Goal: Information Seeking & Learning: Learn about a topic

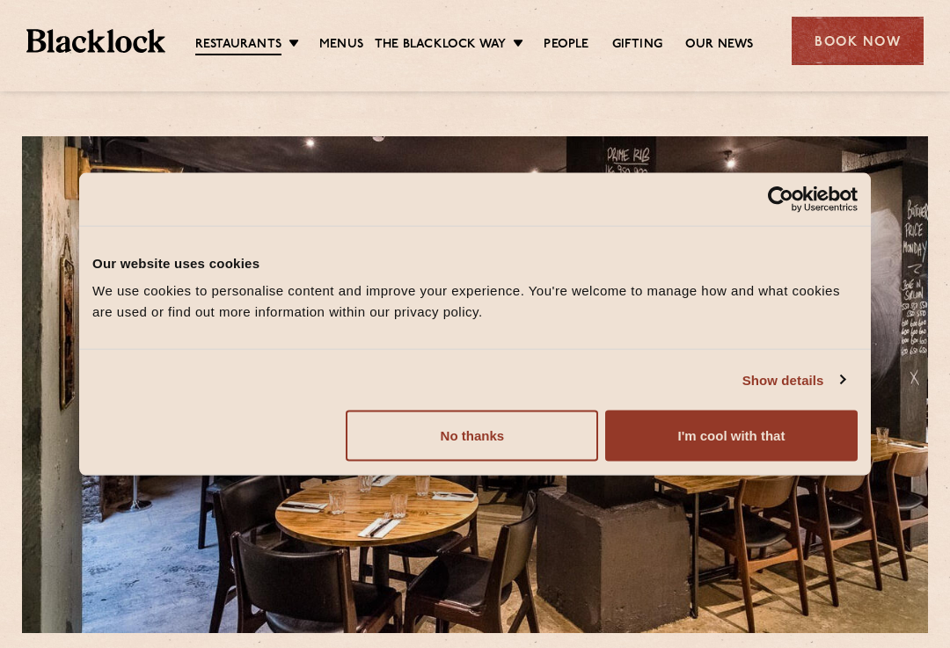
click at [717, 440] on button "I'm cool with that" at bounding box center [731, 436] width 252 height 51
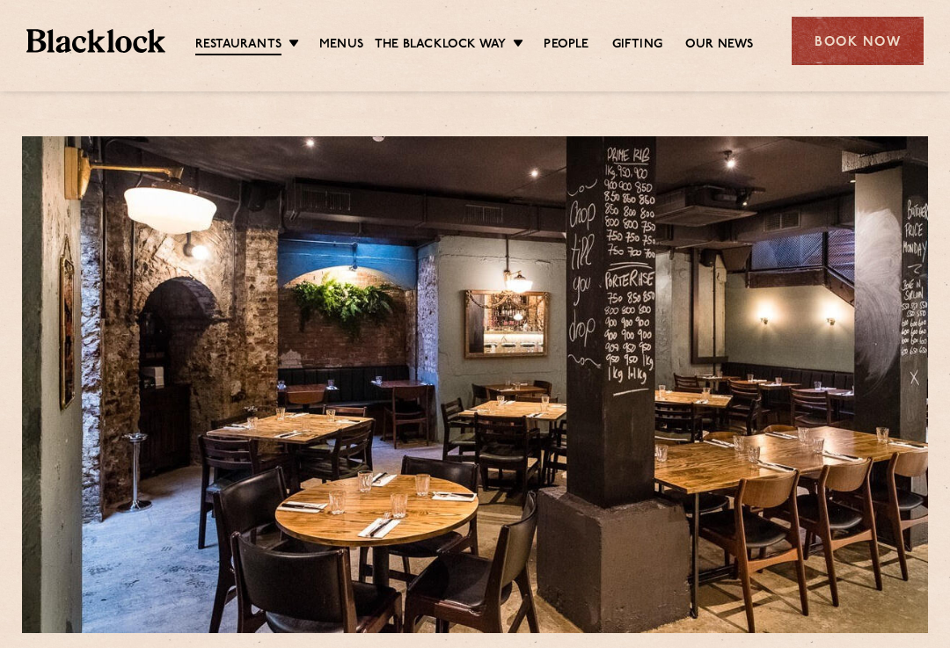
click at [348, 47] on link "Menus" at bounding box center [341, 45] width 44 height 18
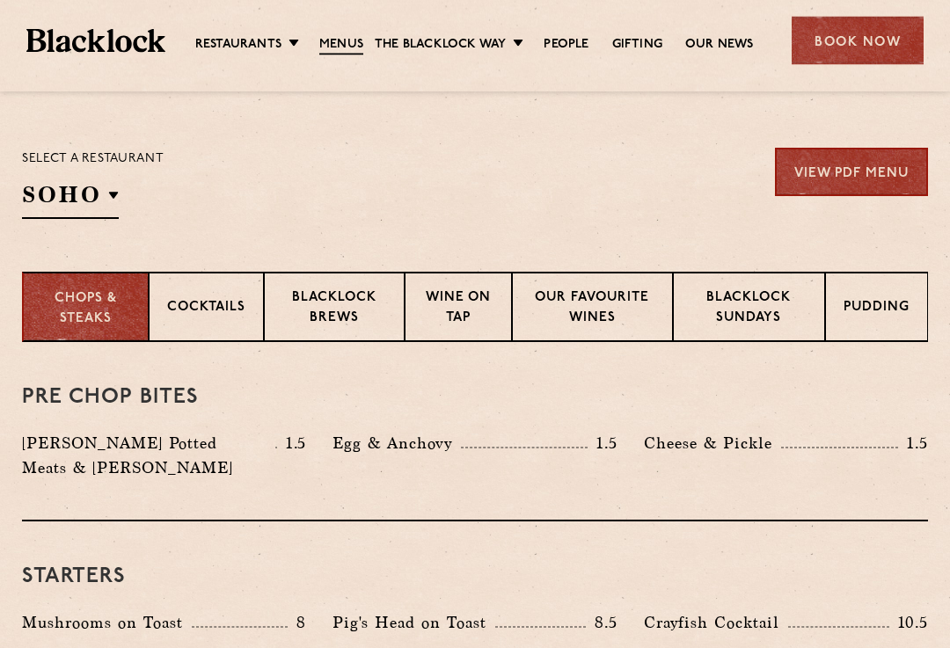
scroll to position [542, 0]
click at [94, 314] on p "Chops & Steaks" at bounding box center [85, 309] width 89 height 40
click at [107, 318] on p "Chops & Steaks" at bounding box center [85, 309] width 89 height 40
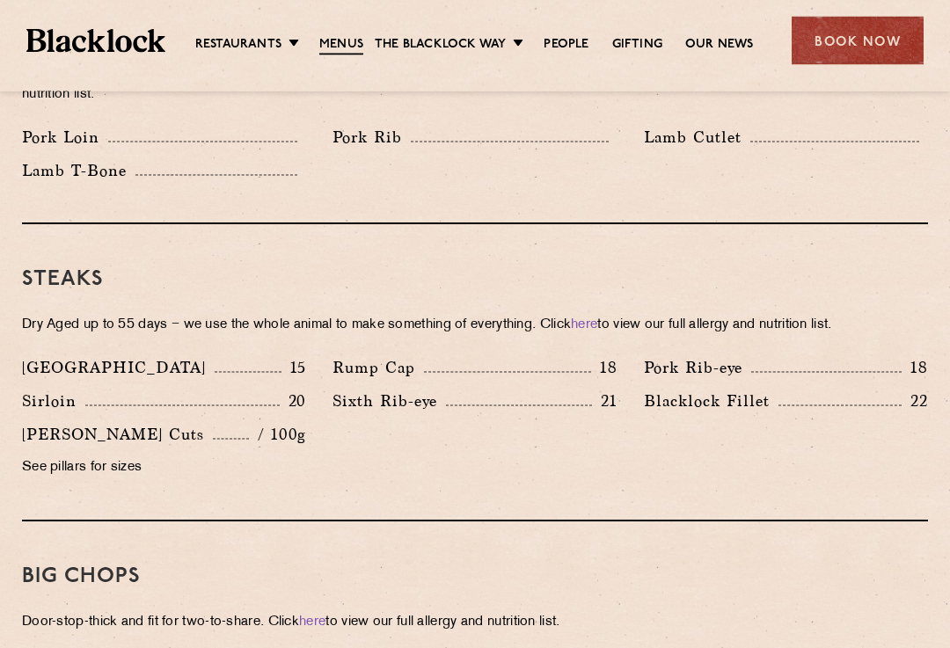
scroll to position [1522, 0]
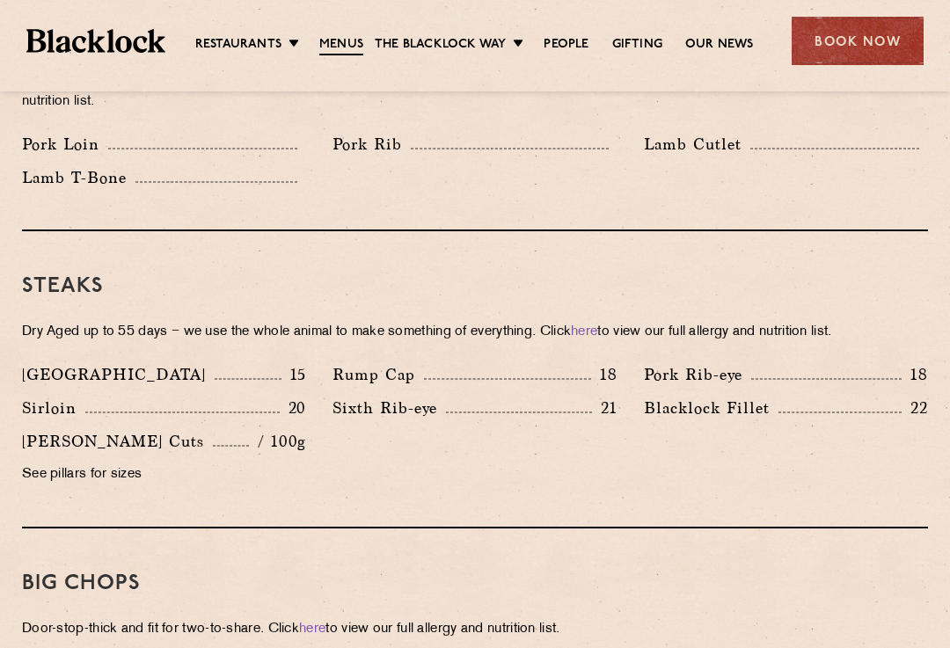
click at [688, 362] on p "Pork Rib-eye" at bounding box center [697, 374] width 107 height 25
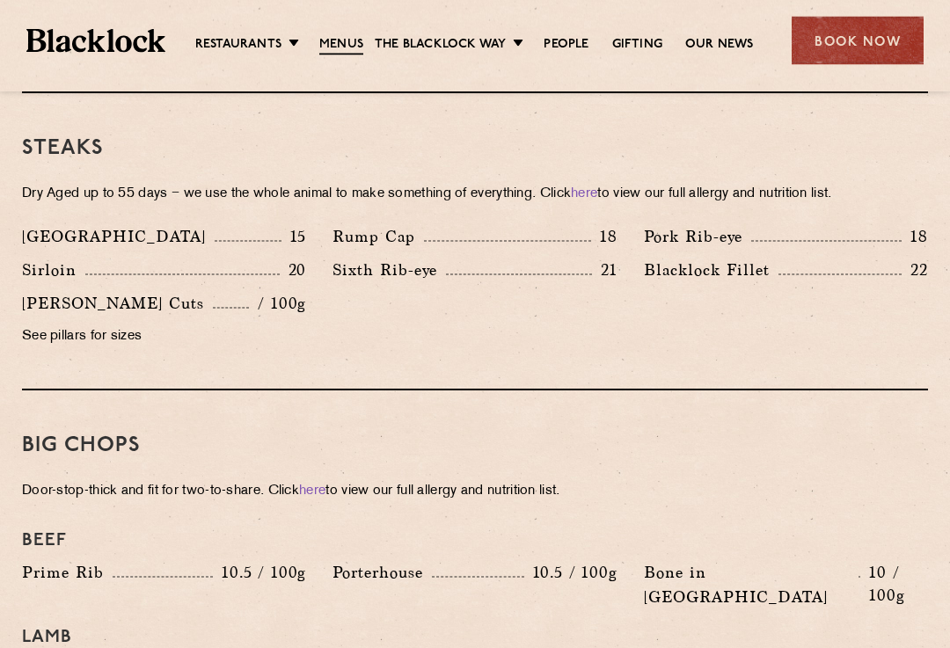
scroll to position [1661, 0]
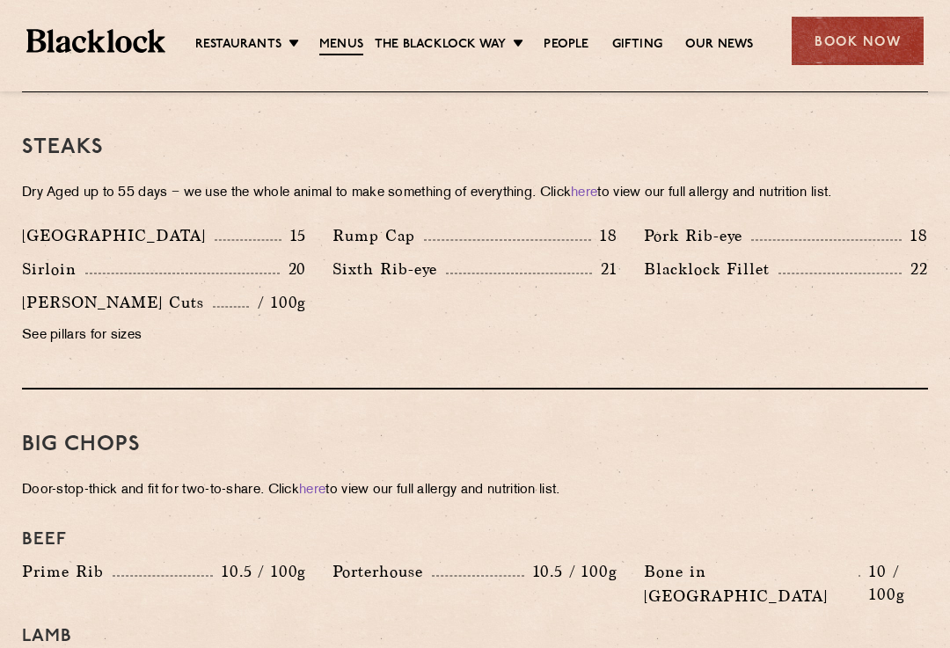
click at [673, 223] on p "Pork Rib-eye" at bounding box center [697, 235] width 107 height 25
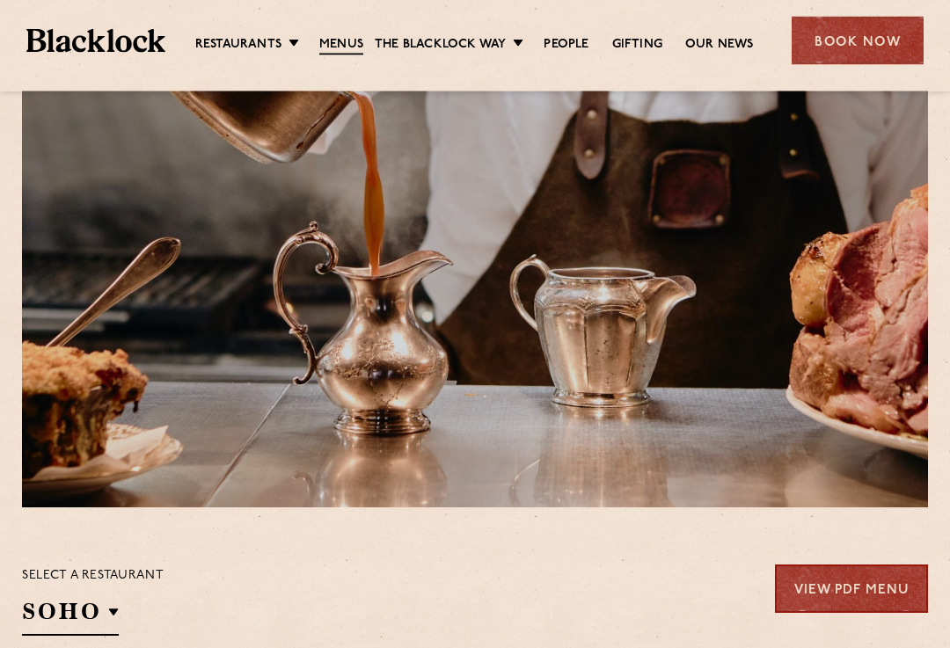
scroll to position [0, 0]
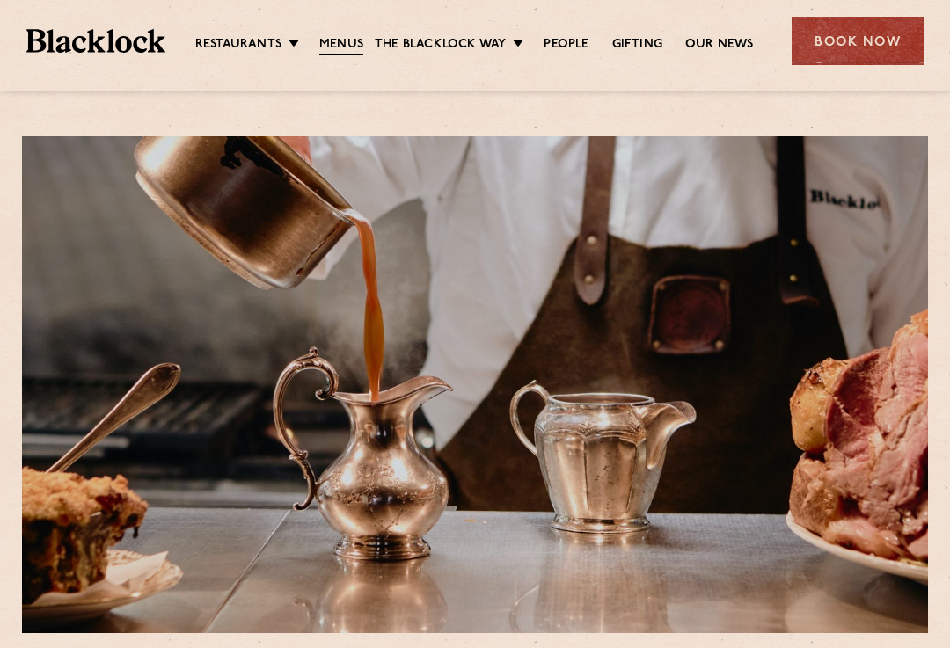
click at [0, 0] on link "[DATE] Roast" at bounding box center [0, 0] width 0 height 0
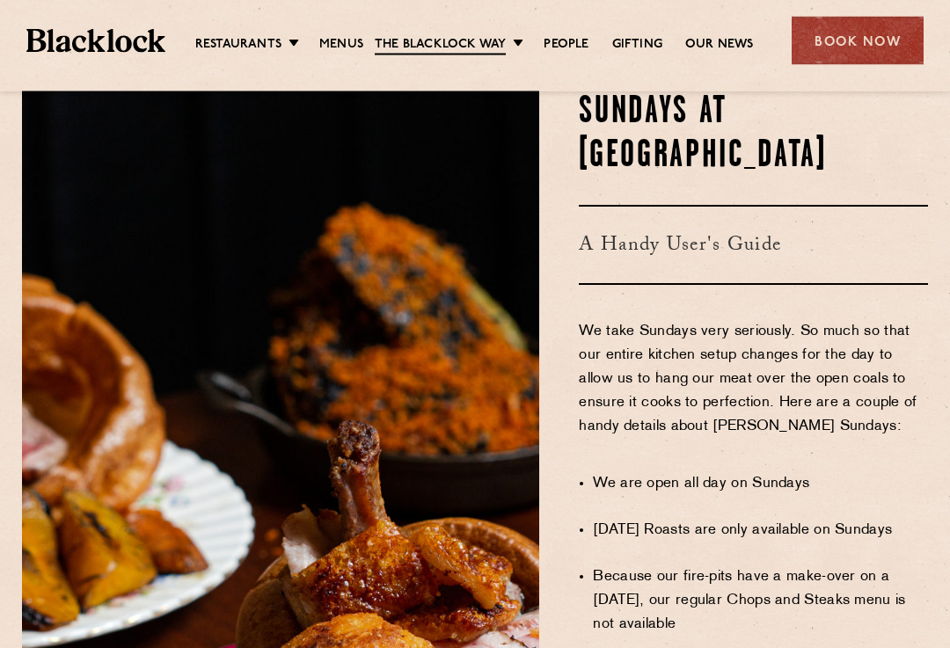
scroll to position [862, 0]
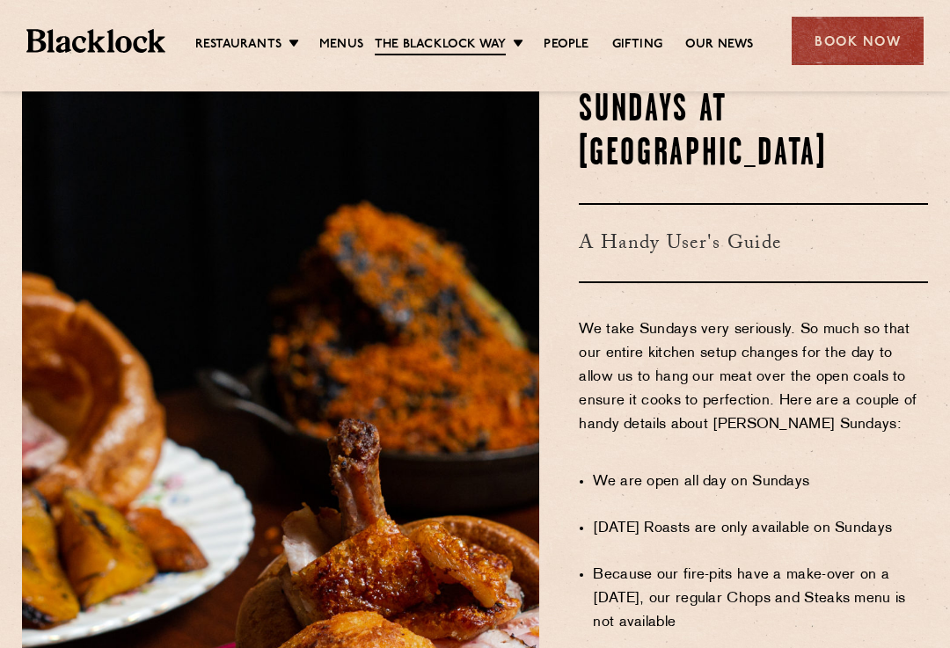
click at [280, 255] on img at bounding box center [280, 604] width 517 height 1030
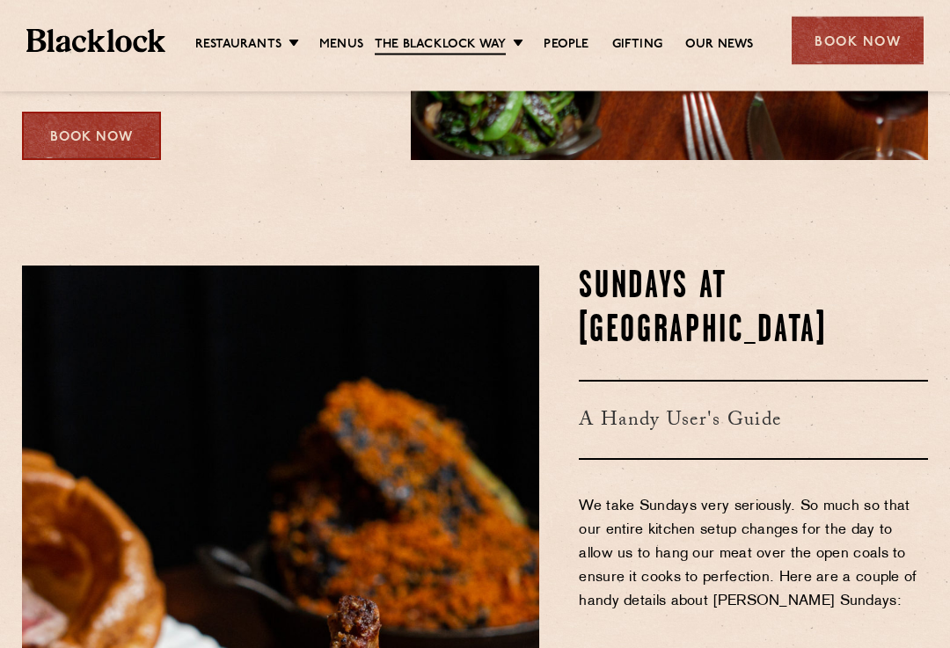
scroll to position [686, 0]
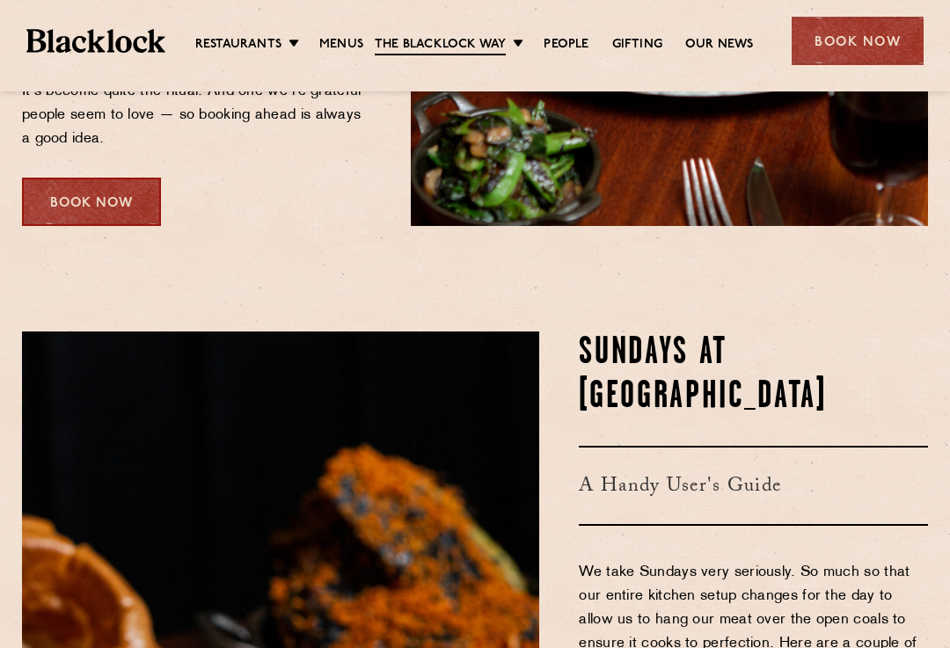
scroll to position [595, 0]
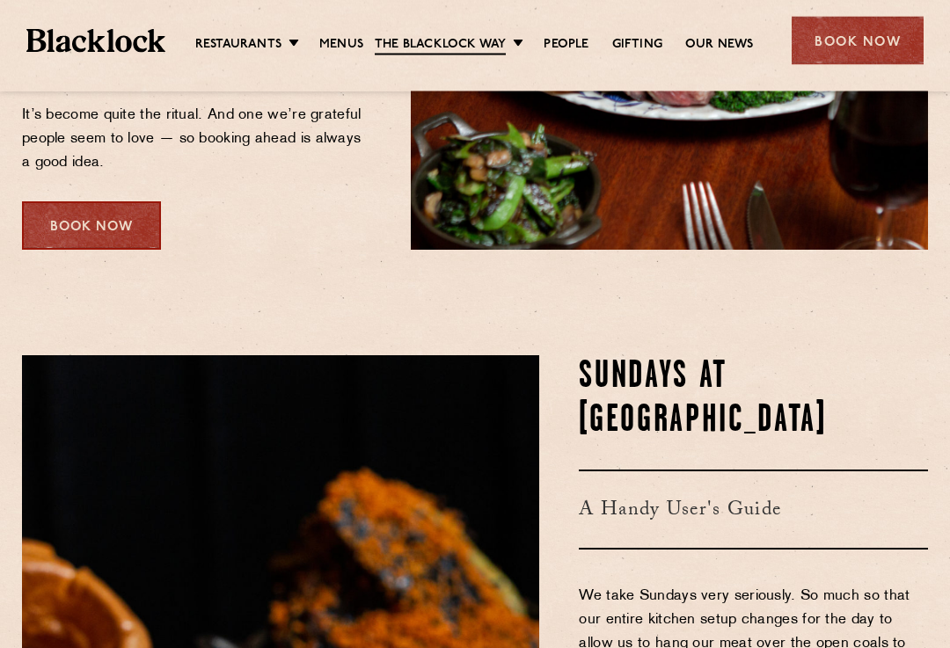
click at [314, 39] on li "Menus" at bounding box center [341, 45] width 67 height 19
click at [320, 40] on link "Menus" at bounding box center [341, 45] width 44 height 18
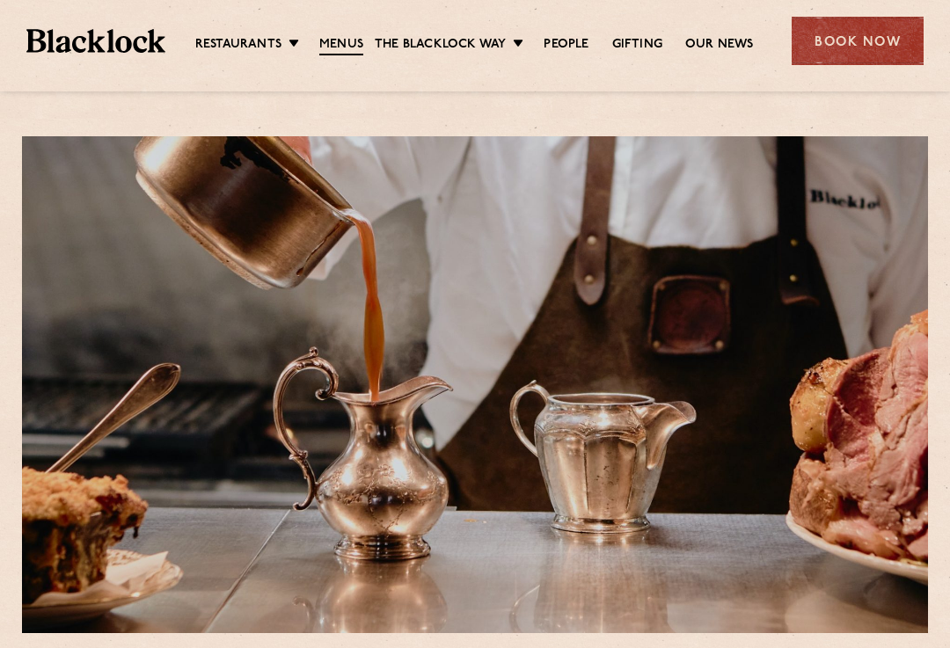
click at [330, 40] on link "Menus" at bounding box center [341, 45] width 44 height 19
click at [336, 42] on link "Menus" at bounding box center [341, 45] width 44 height 19
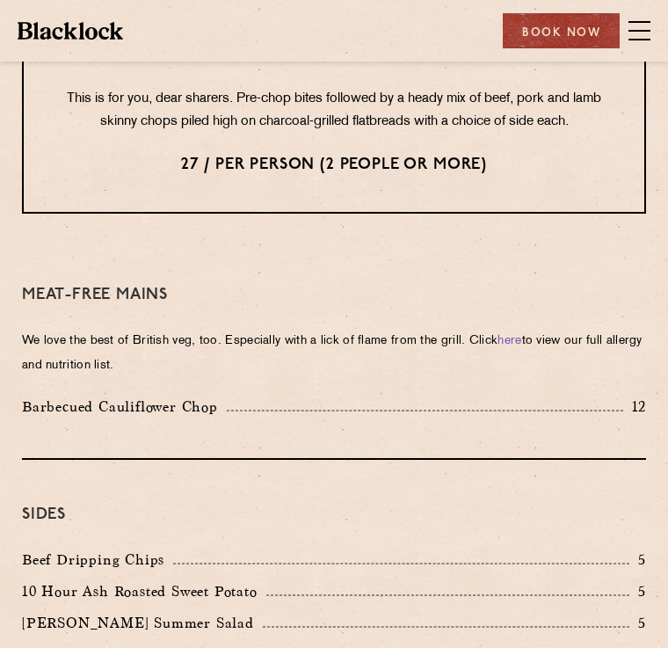
scroll to position [2455, 0]
